Goal: Task Accomplishment & Management: Manage account settings

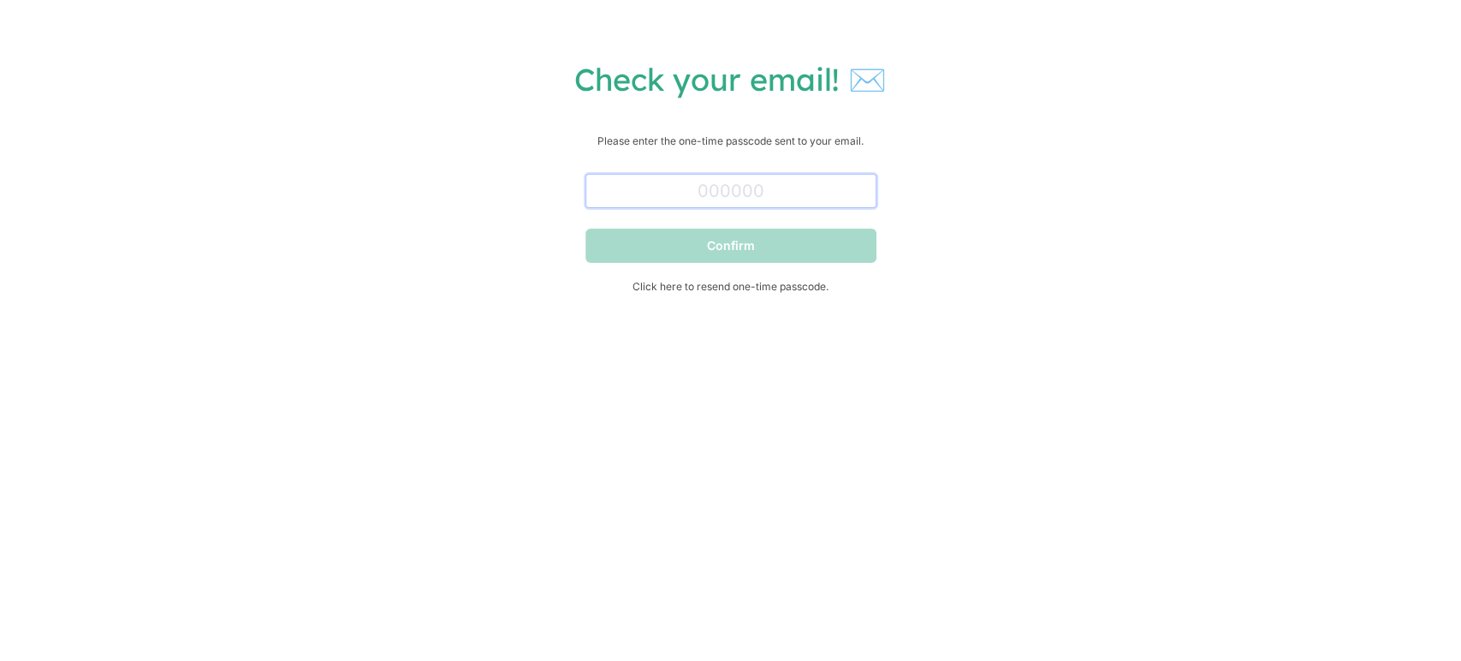
click at [736, 186] on input "text" at bounding box center [730, 191] width 291 height 34
paste input "435086"
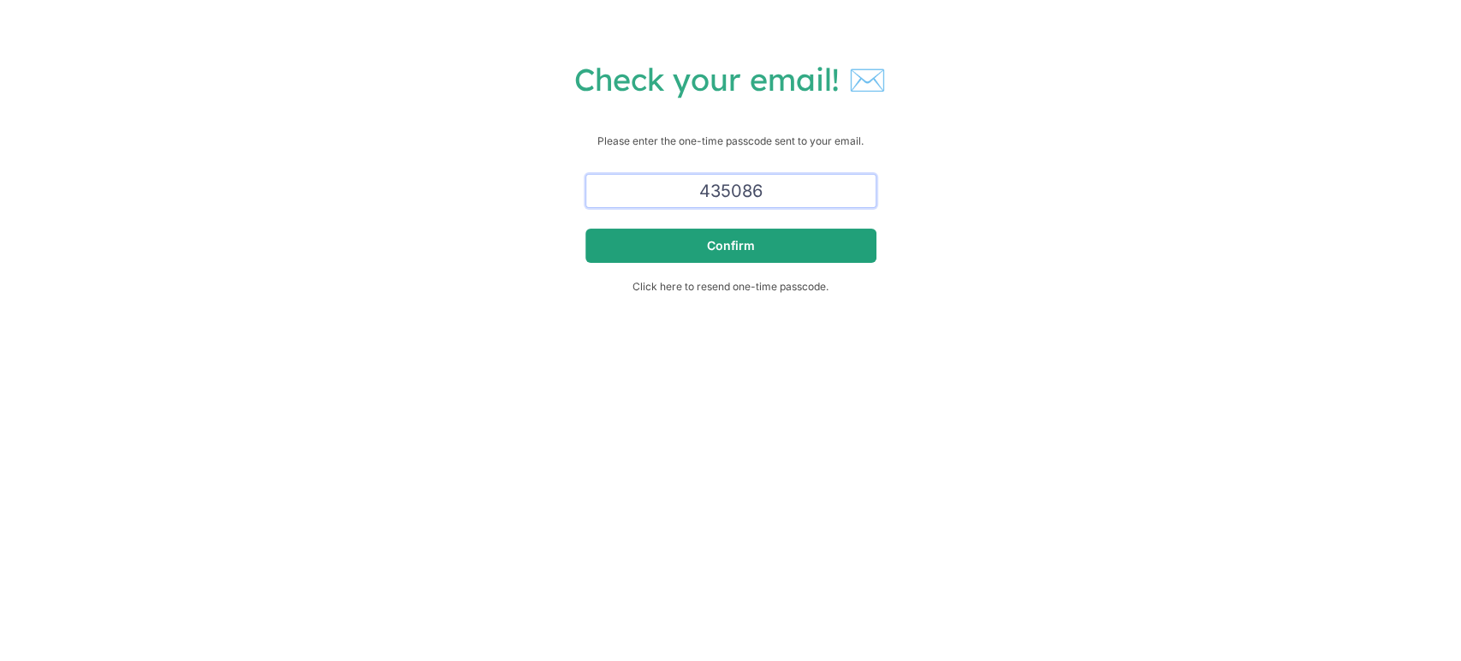
type input "435086"
click at [643, 241] on button "Confirm" at bounding box center [730, 246] width 291 height 34
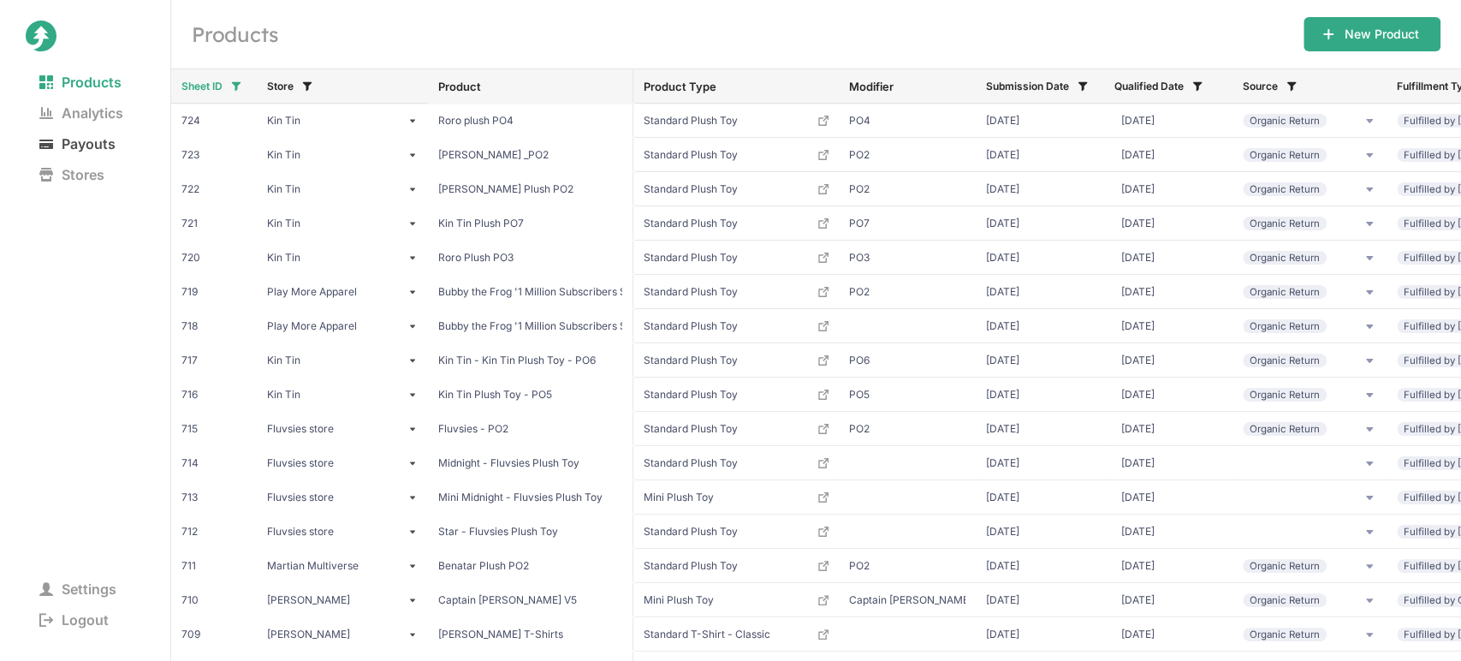
click at [104, 143] on span "Payouts" at bounding box center [78, 144] width 104 height 24
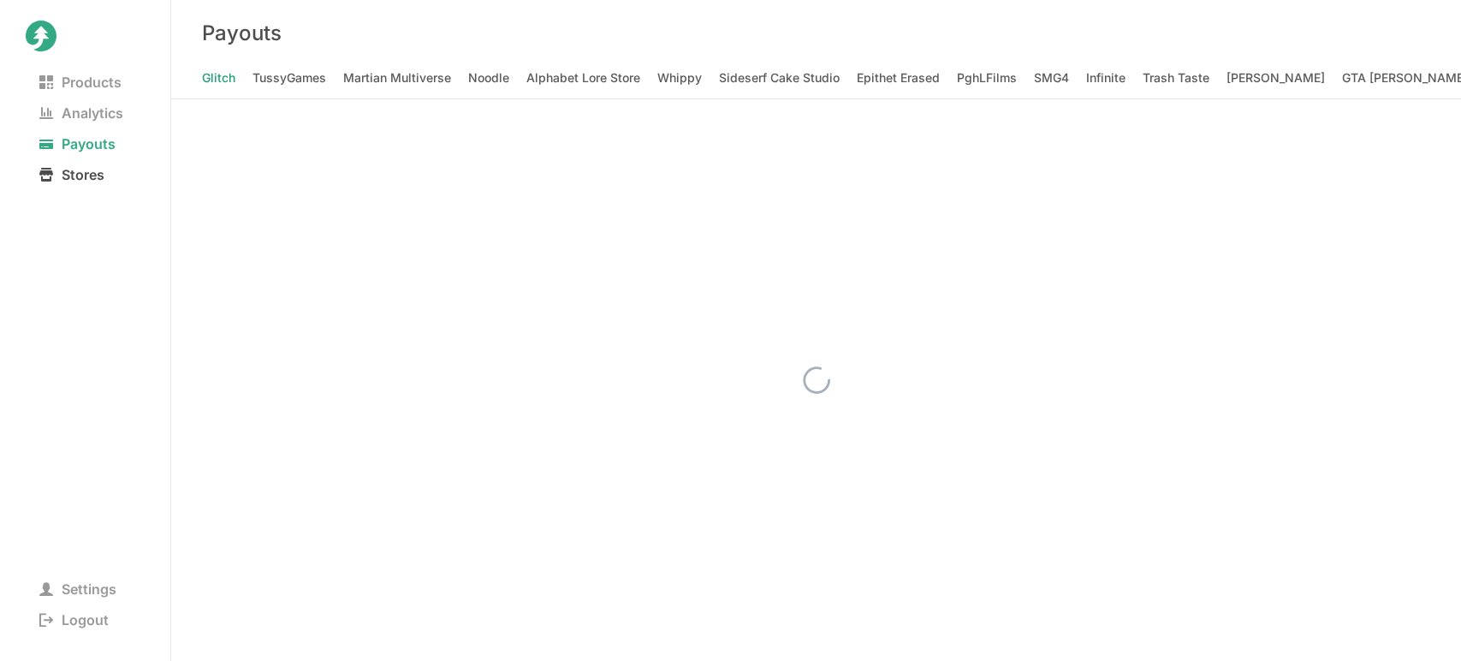
click at [101, 169] on span "Stores" at bounding box center [72, 175] width 92 height 24
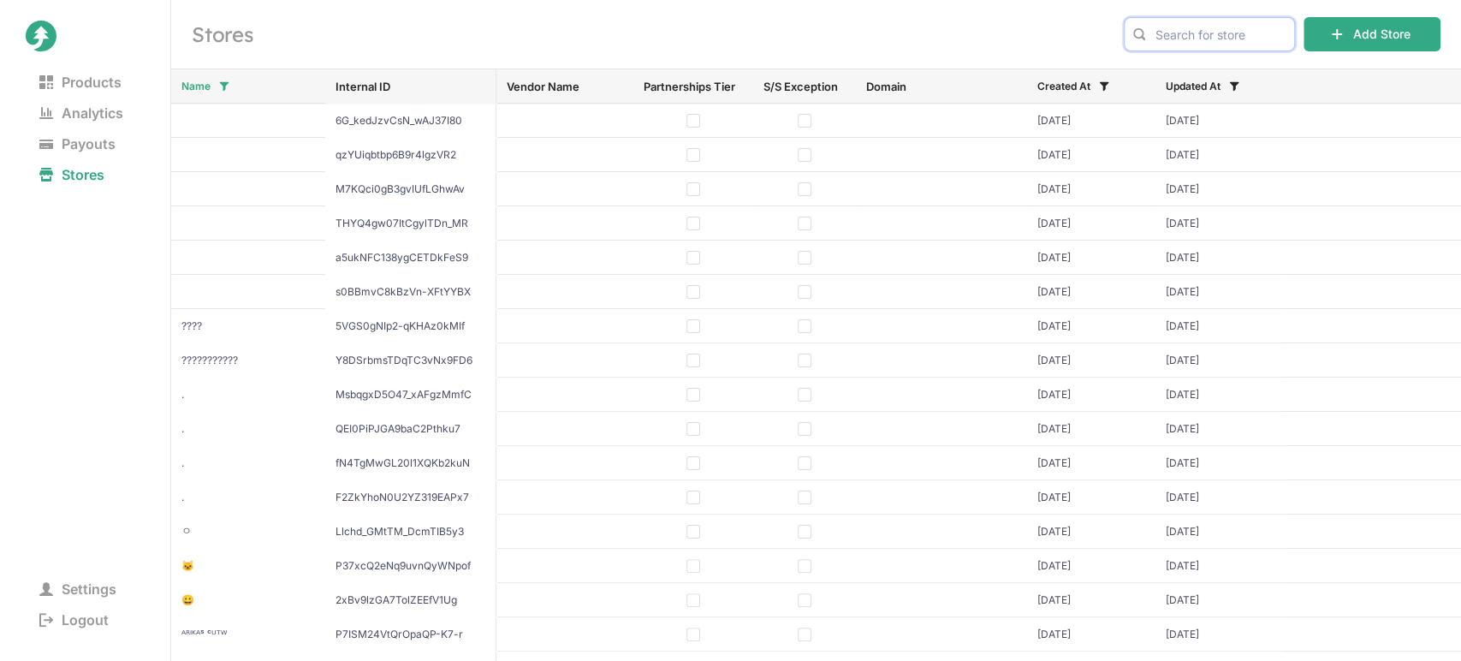
click at [1164, 36] on input "text" at bounding box center [1209, 34] width 171 height 34
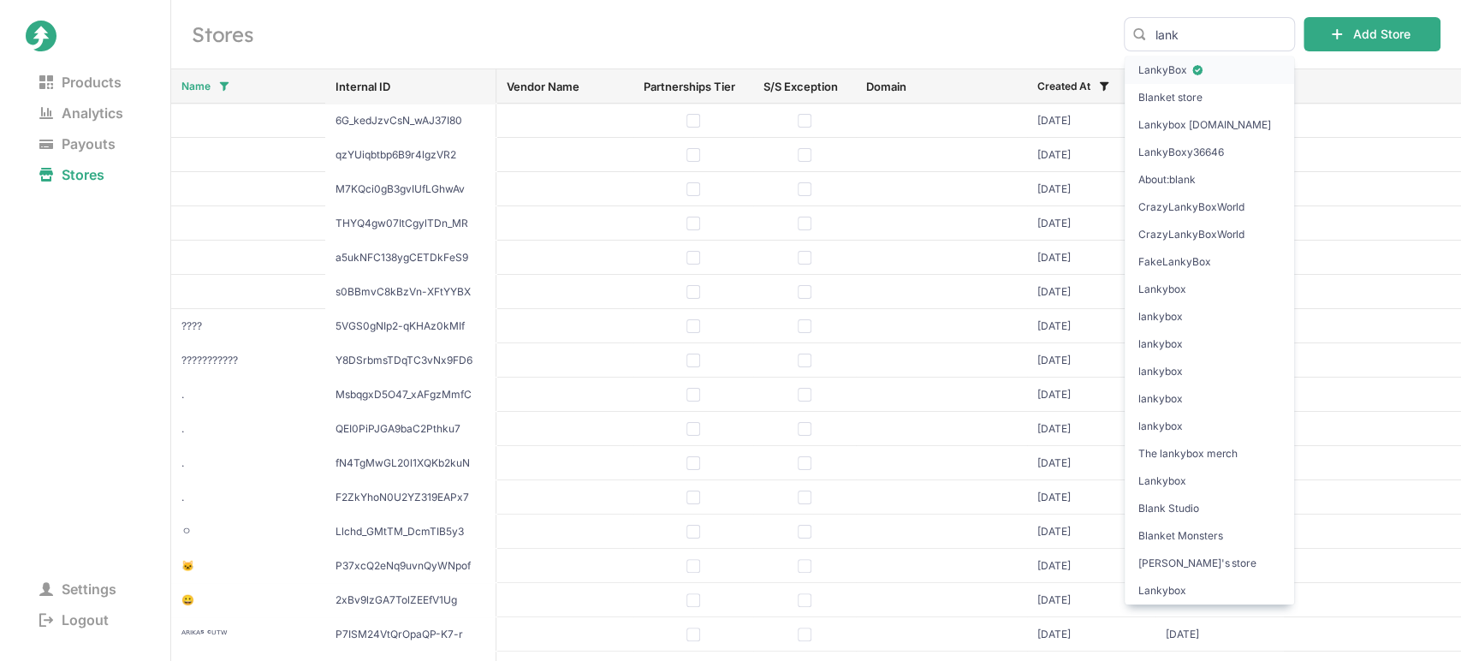
click at [1163, 68] on span "LankyBox" at bounding box center [1209, 70] width 142 height 17
click at [1199, 26] on input "lank" at bounding box center [1209, 34] width 171 height 34
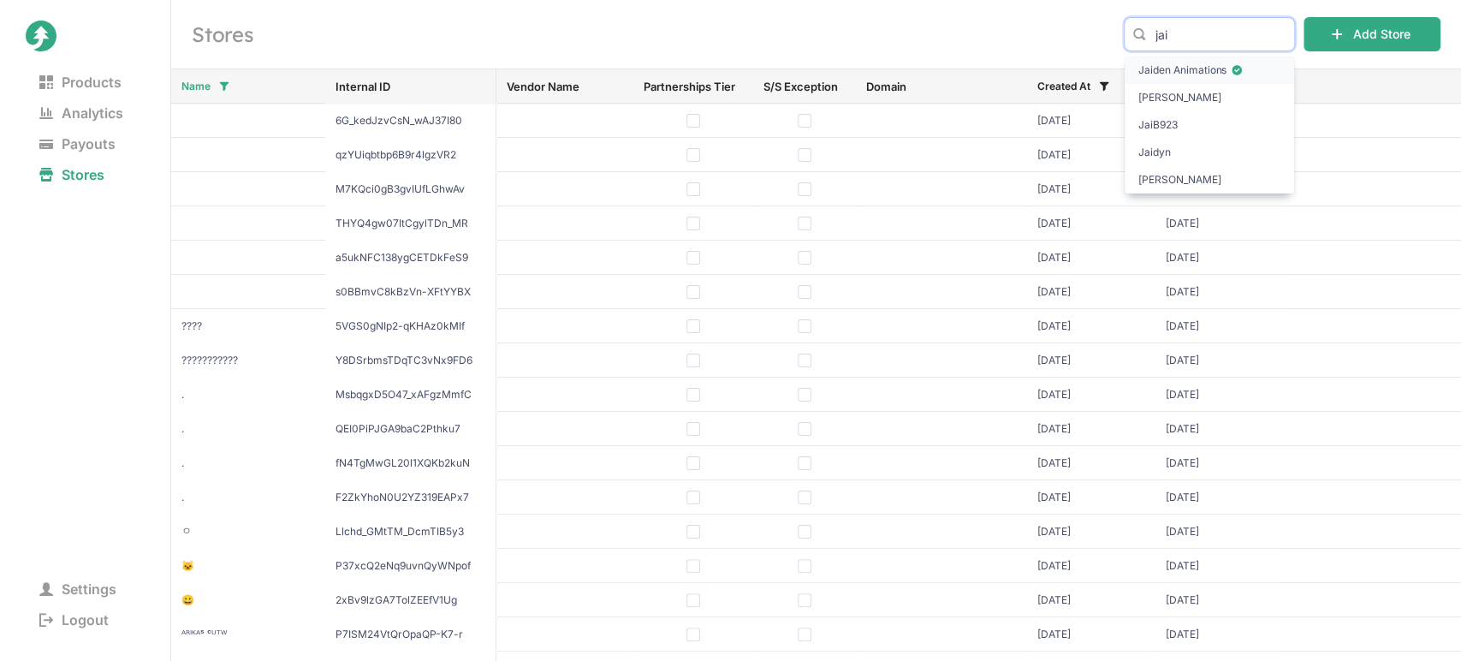
type input "jai"
click at [1179, 68] on span "Jaiden Animations" at bounding box center [1209, 70] width 142 height 17
click at [79, 628] on span "Logout" at bounding box center [74, 620] width 97 height 24
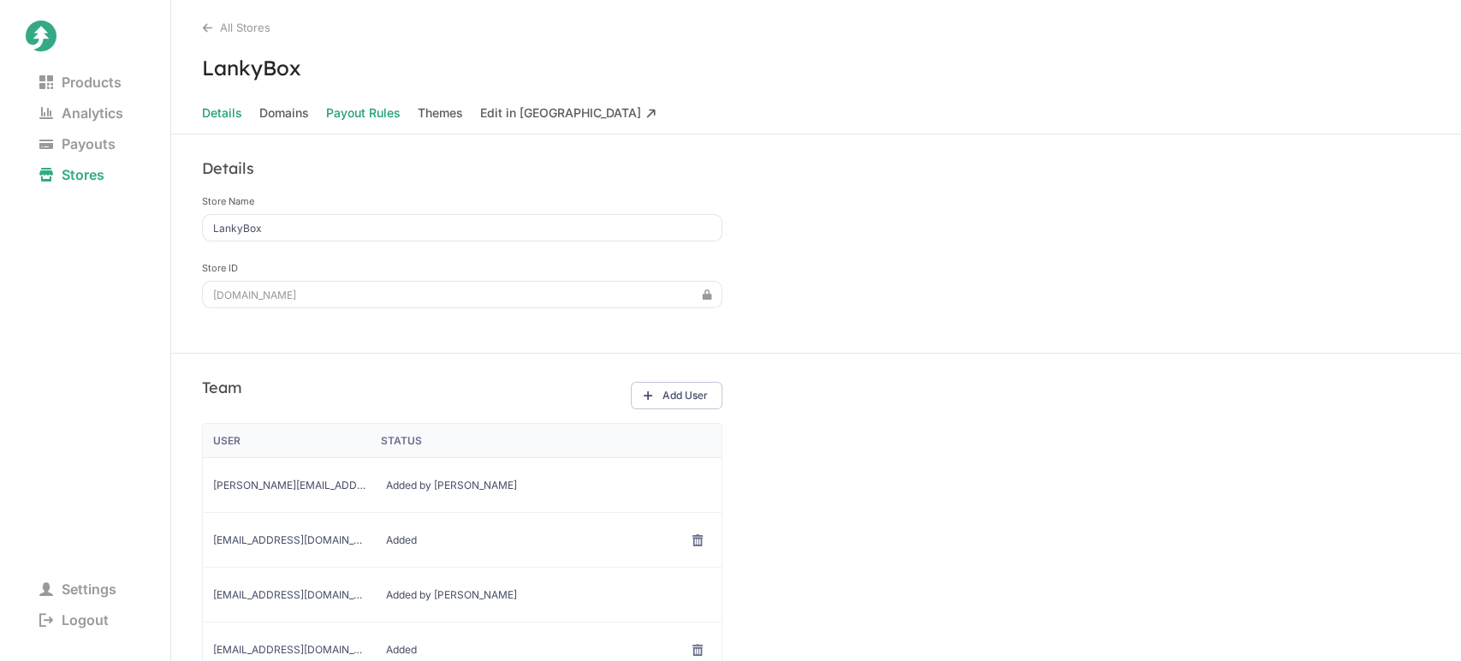
click at [363, 112] on Rules "Payout Rules" at bounding box center [363, 113] width 74 height 24
click at [341, 110] on Rules "Payout Rules" at bounding box center [363, 113] width 74 height 24
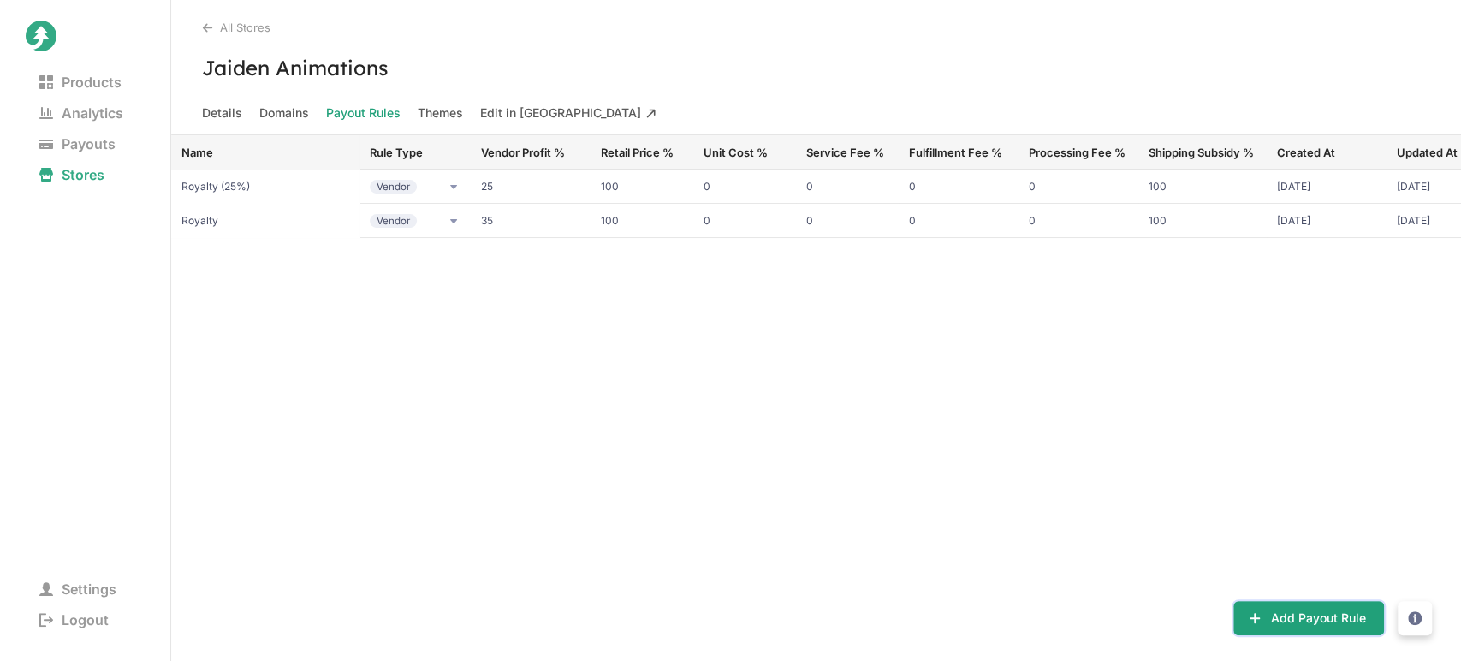
click at [1268, 618] on button "Add Payout Rule" at bounding box center [1308, 618] width 151 height 34
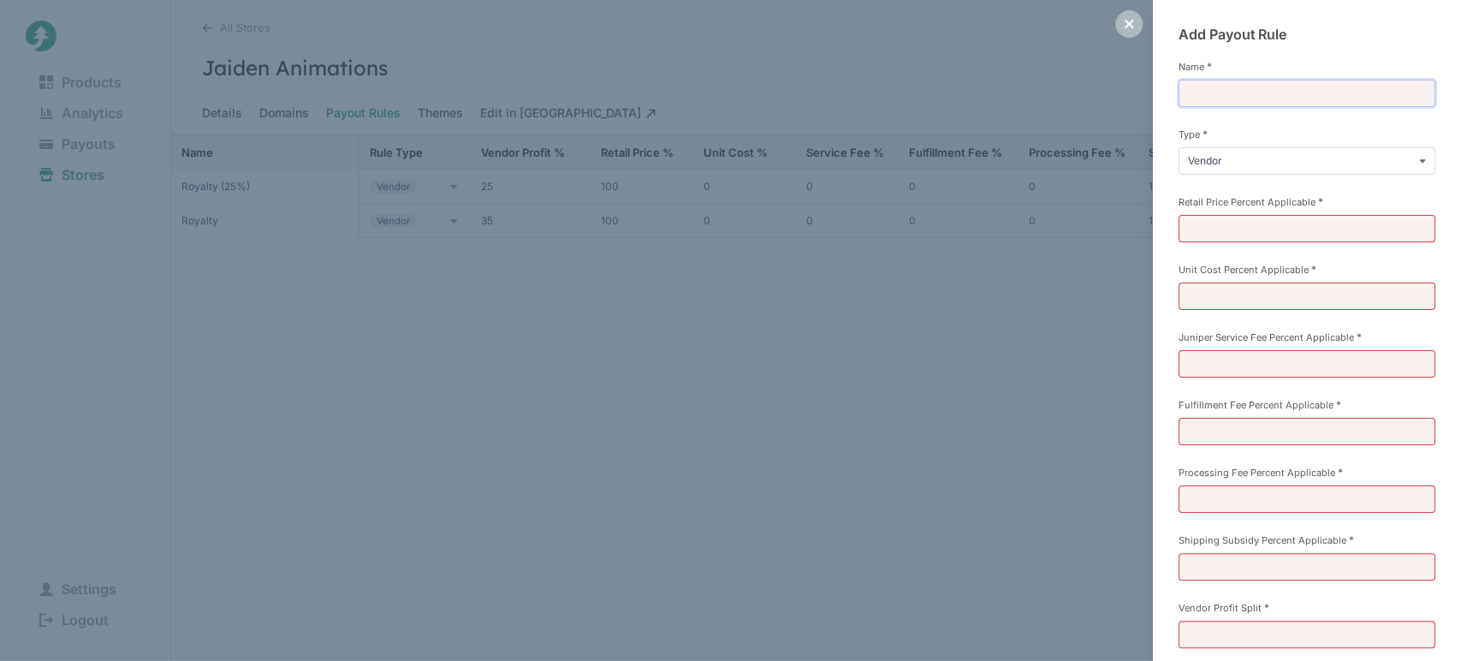
click at [1253, 87] on input "Name *" at bounding box center [1307, 93] width 257 height 27
drag, startPoint x: 1244, startPoint y: 91, endPoint x: 1233, endPoint y: 93, distance: 11.4
click at [1233, 93] on input "Royalty (35%)" at bounding box center [1307, 93] width 257 height 27
type input "Royalty (40%)"
click at [1163, 169] on div "Add Payout Rule Name * Royalty (40%) Type * Vendor Commission Referral Retail P…" at bounding box center [1307, 393] width 308 height 787
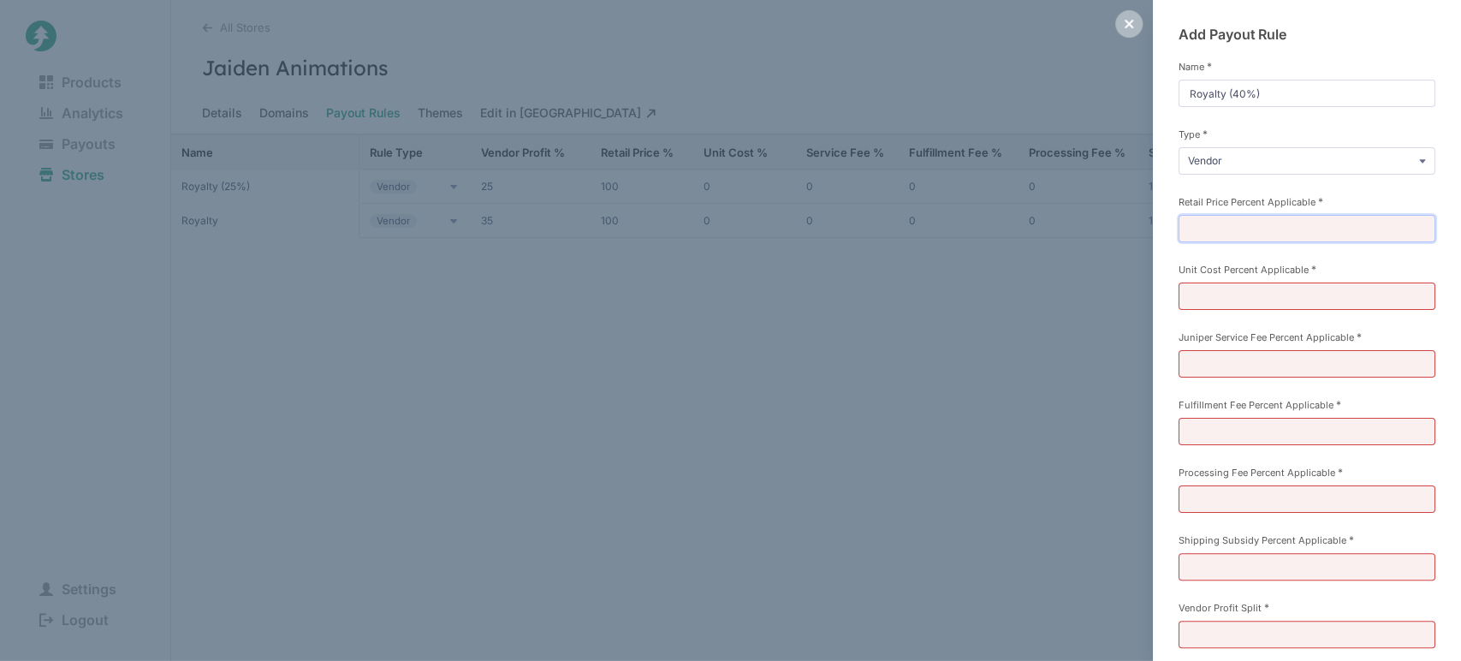
click at [1206, 224] on input "Retail Price Percent Applicable *" at bounding box center [1307, 228] width 257 height 27
type input "100"
click at [1205, 287] on input "Unit Cost Percent Applicable *" at bounding box center [1307, 295] width 257 height 27
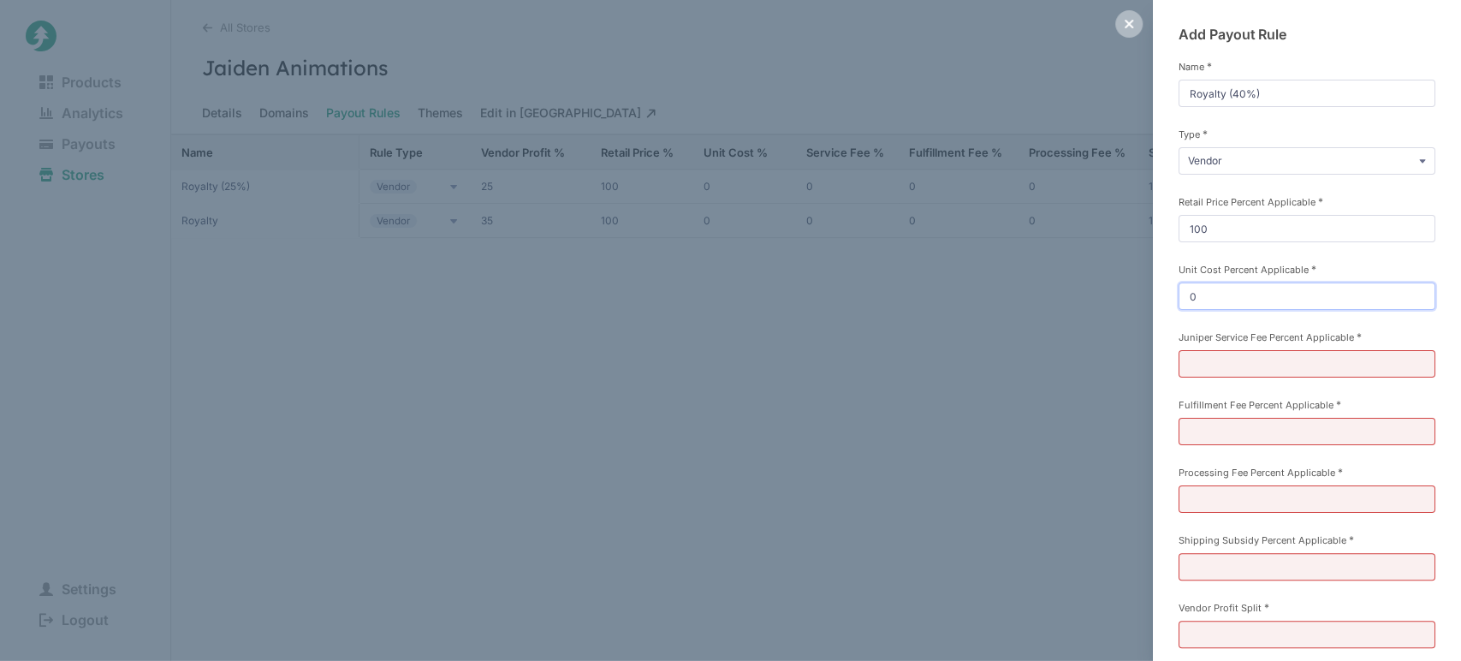
type input "0"
click at [1200, 358] on input "Juniper Service Fee Percent Applicable *" at bounding box center [1307, 363] width 257 height 27
type input "0"
click at [1199, 424] on input "Fulfillment Fee Percent Applicable *" at bounding box center [1307, 431] width 257 height 27
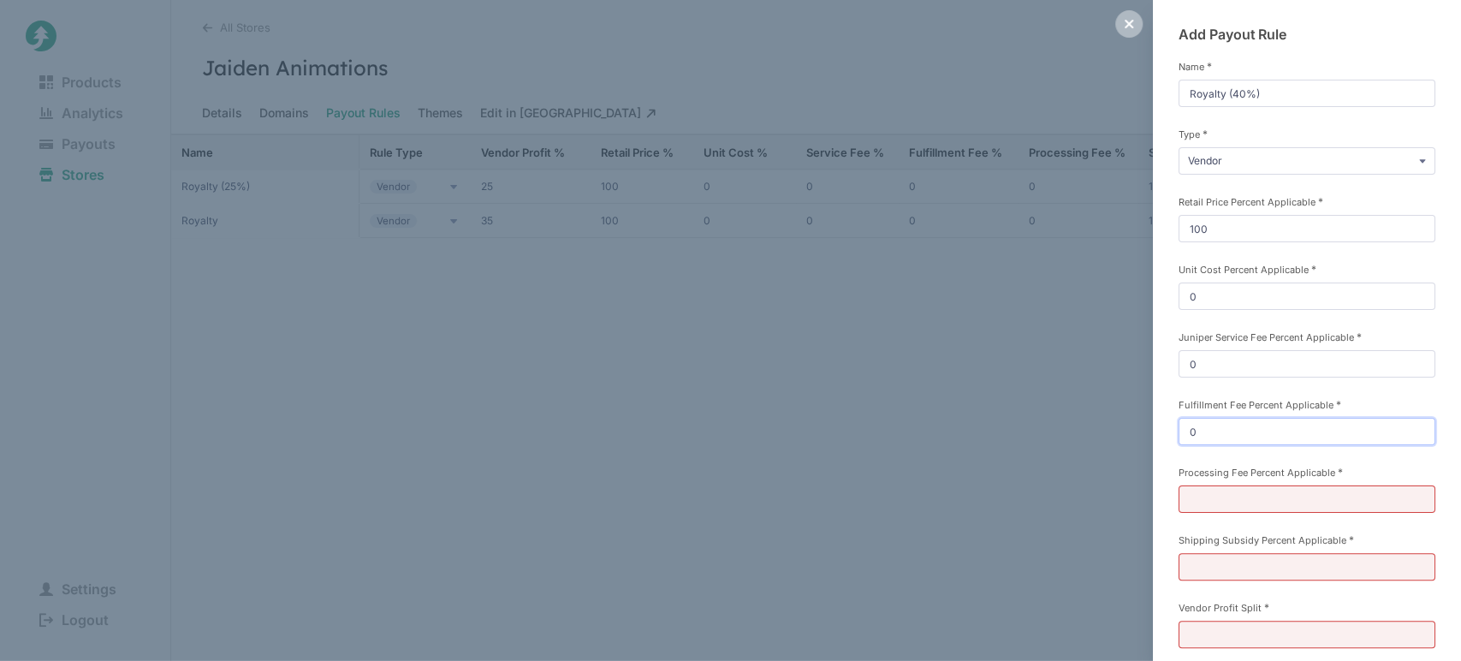
type input "0"
click at [1199, 485] on input "Processing Fee Percent Applicable *" at bounding box center [1307, 498] width 257 height 27
type input "0"
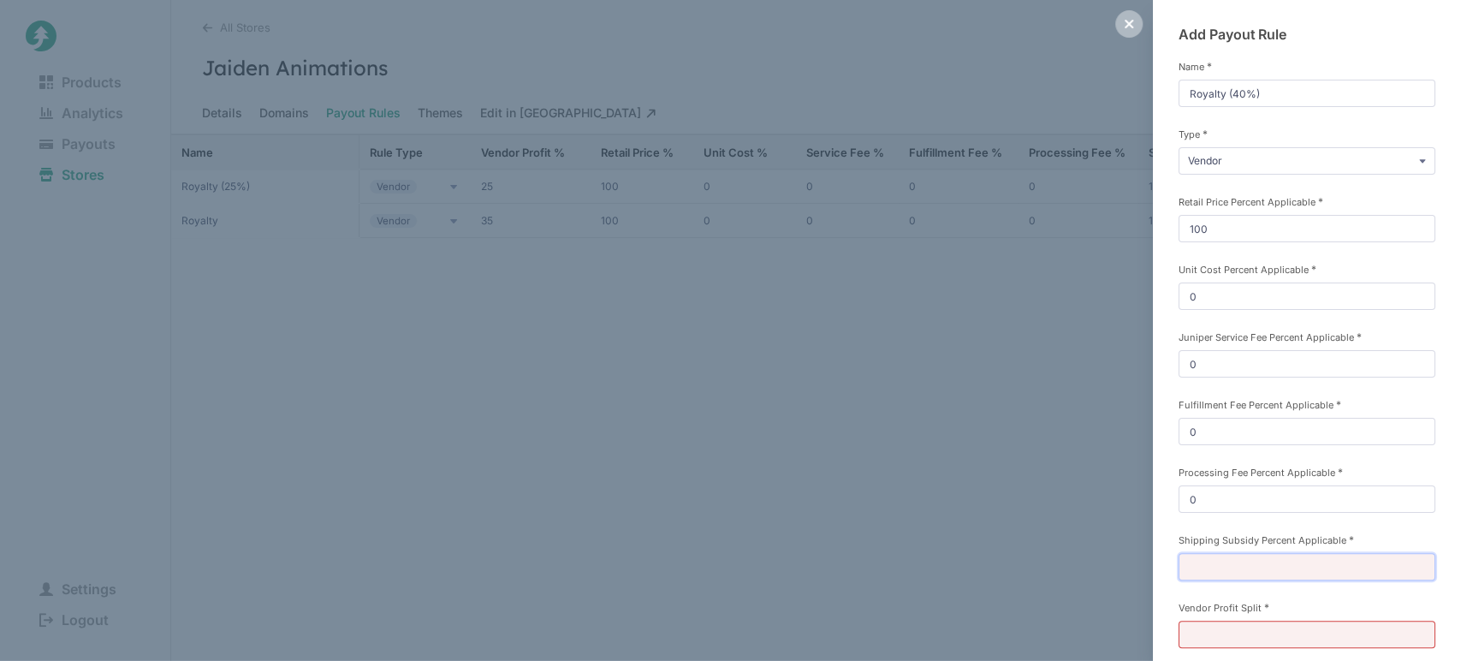
click at [1207, 568] on input "Shipping Subsidy Percent Applicable *" at bounding box center [1307, 566] width 257 height 27
type input "100"
click at [1207, 628] on input "Vendor Profit Split *" at bounding box center [1307, 634] width 257 height 27
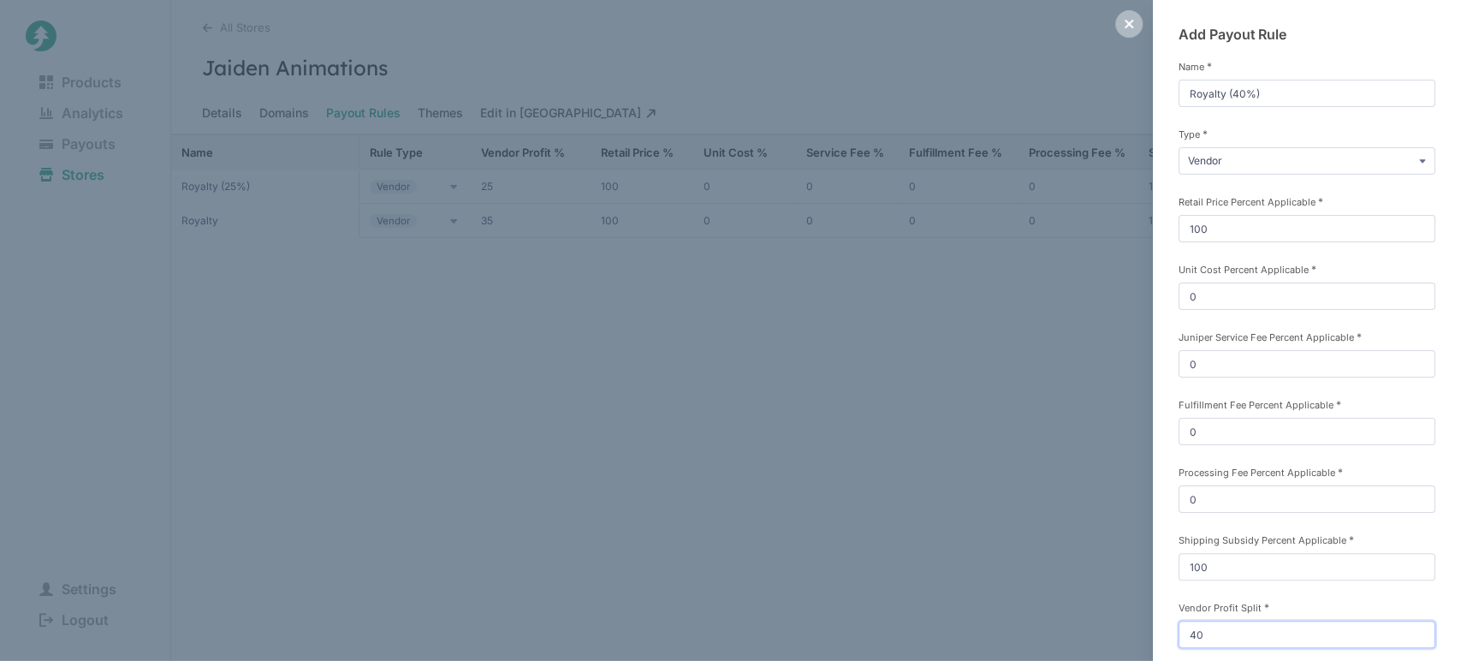
type input "40"
click at [1167, 554] on div "Add Payout Rule Name * Royalty (40%) Type * Vendor Commission Referral Retail P…" at bounding box center [1307, 393] width 308 height 787
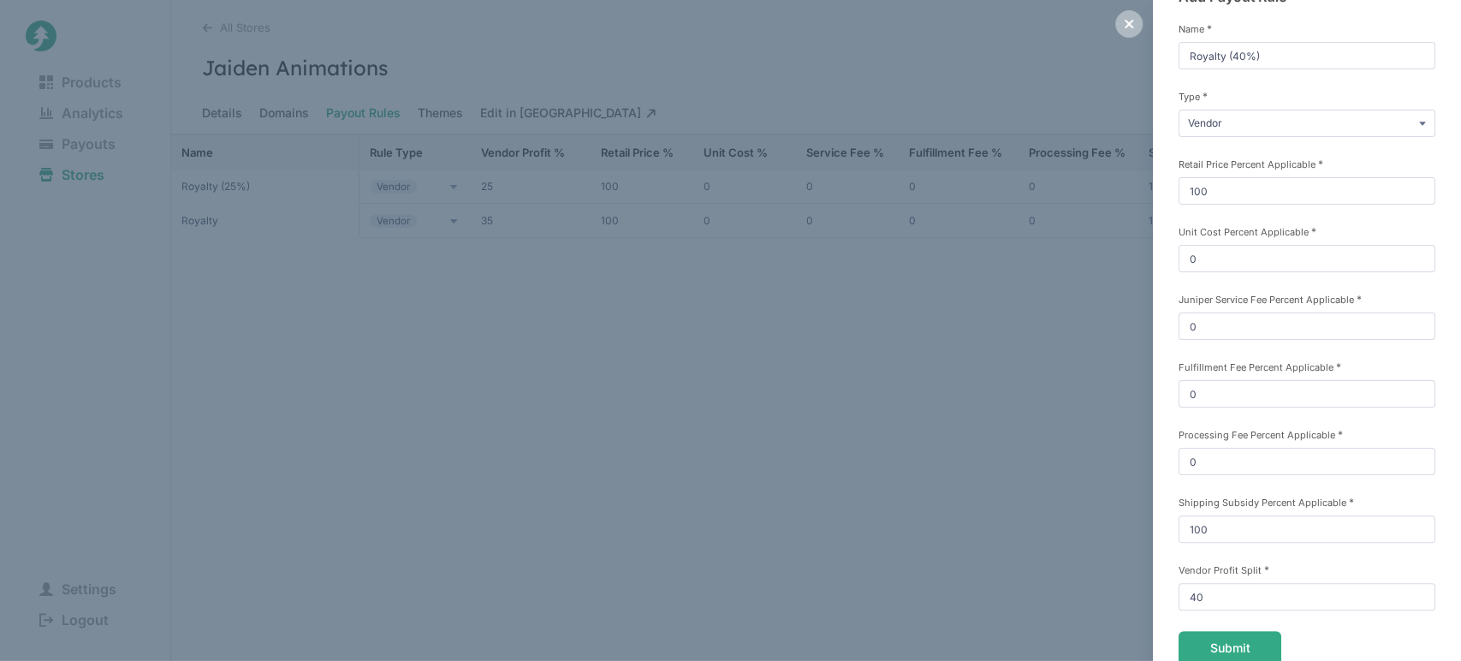
scroll to position [119, 0]
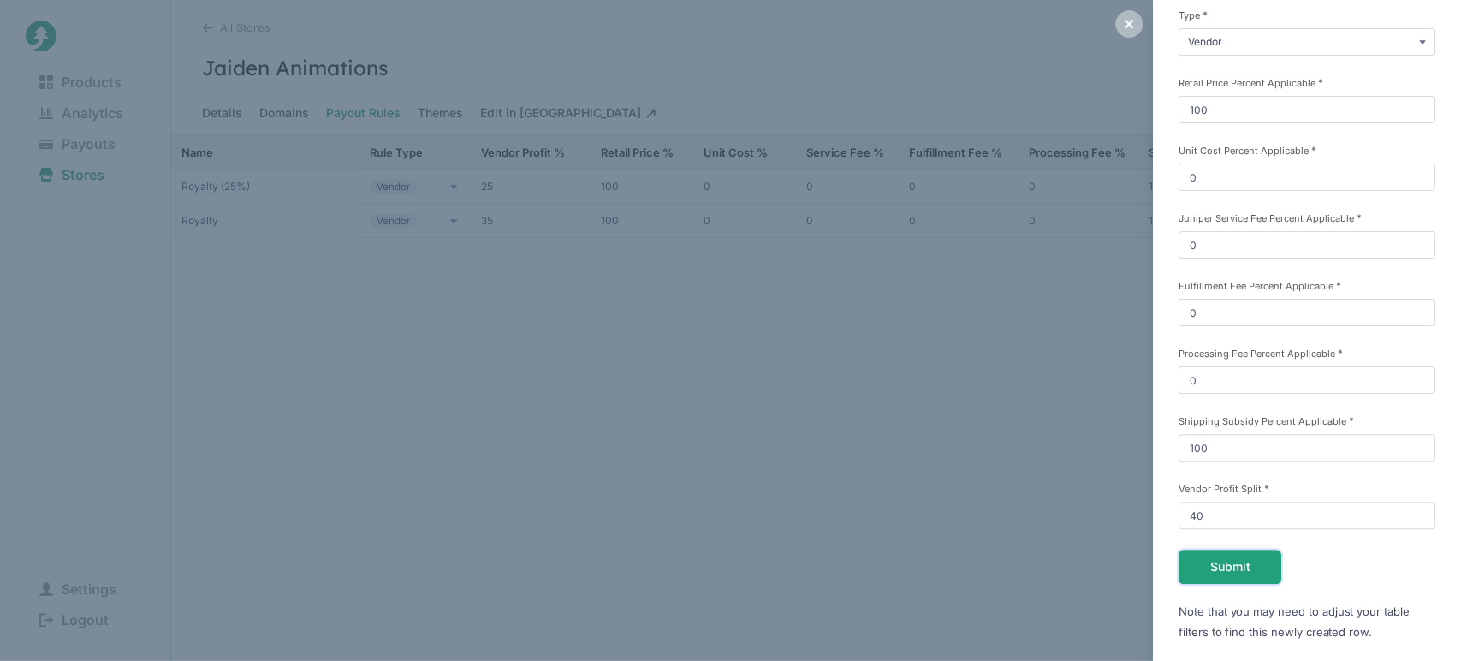
click at [1198, 560] on button "Submit" at bounding box center [1230, 567] width 103 height 34
click at [1130, 24] on icon at bounding box center [1129, 24] width 9 height 9
